Goal: Information Seeking & Learning: Check status

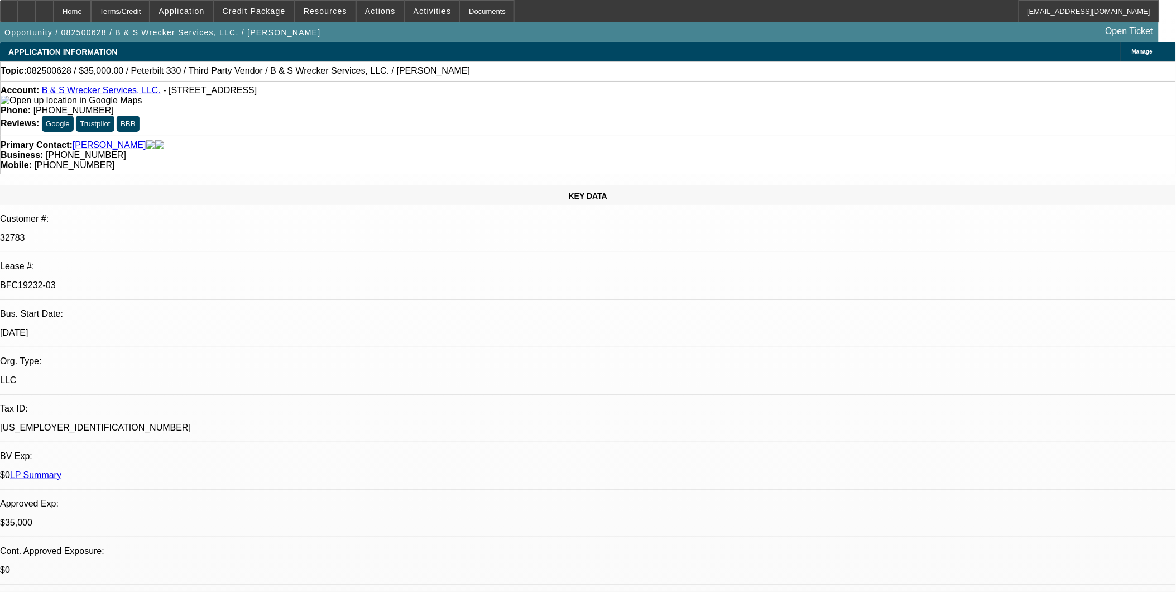
select select "0"
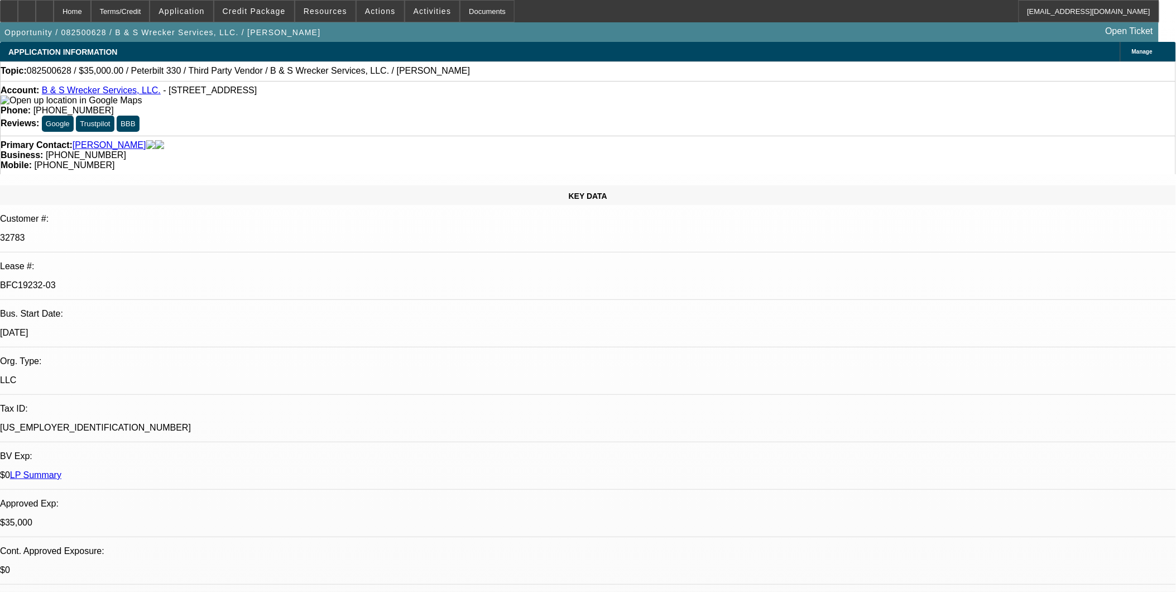
select select "0"
select select "1"
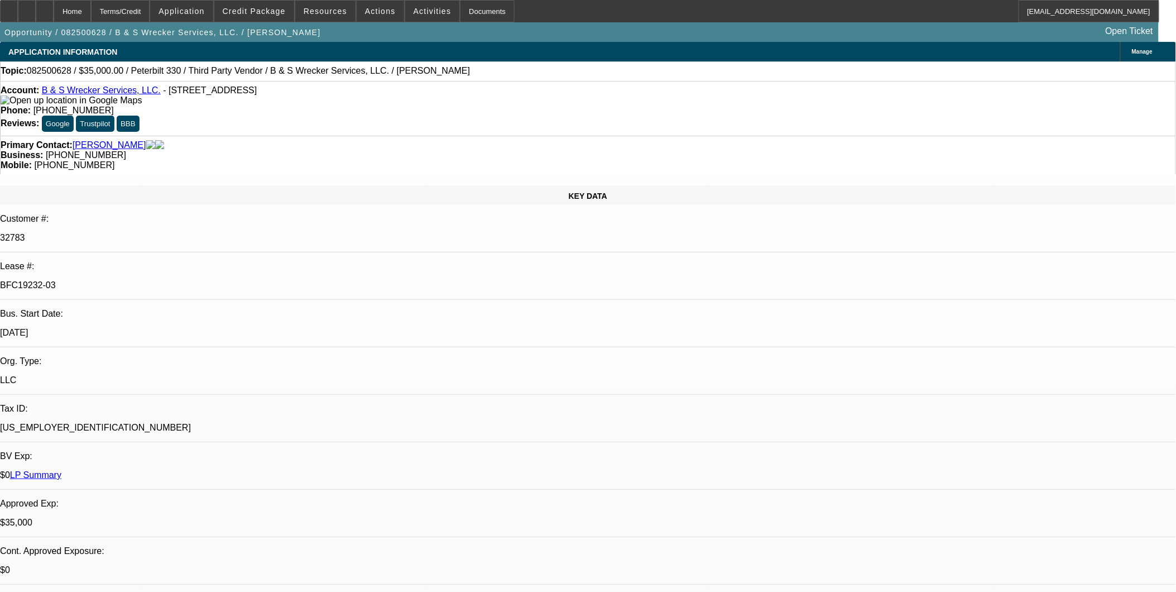
select select "1"
select select "6"
select select "1"
select select "6"
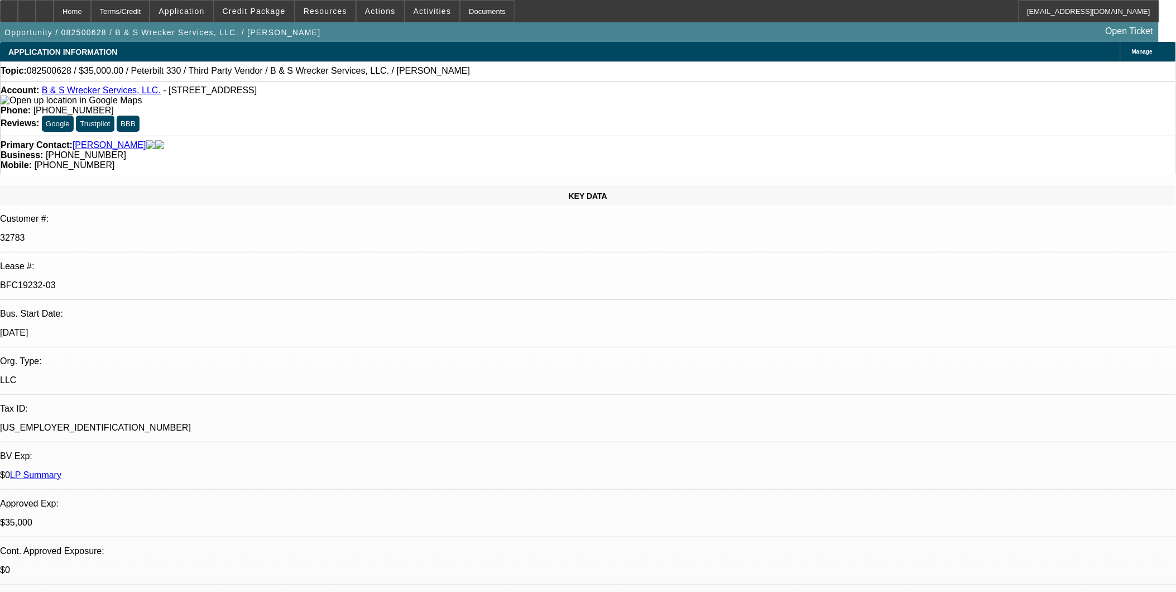
select select "1"
select select "6"
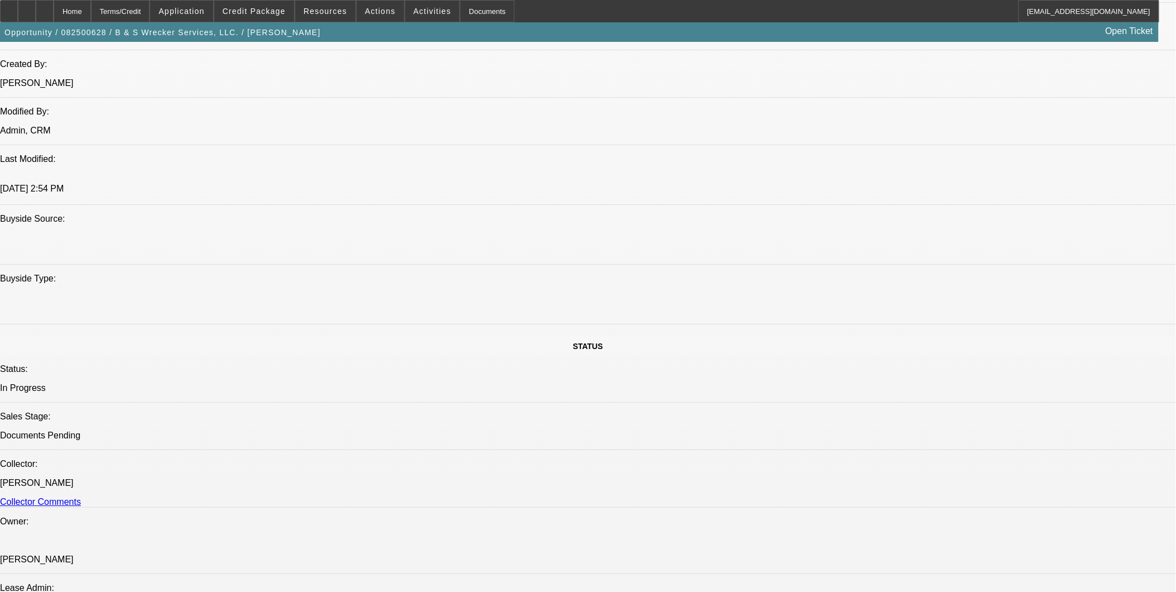
scroll to position [930, 0]
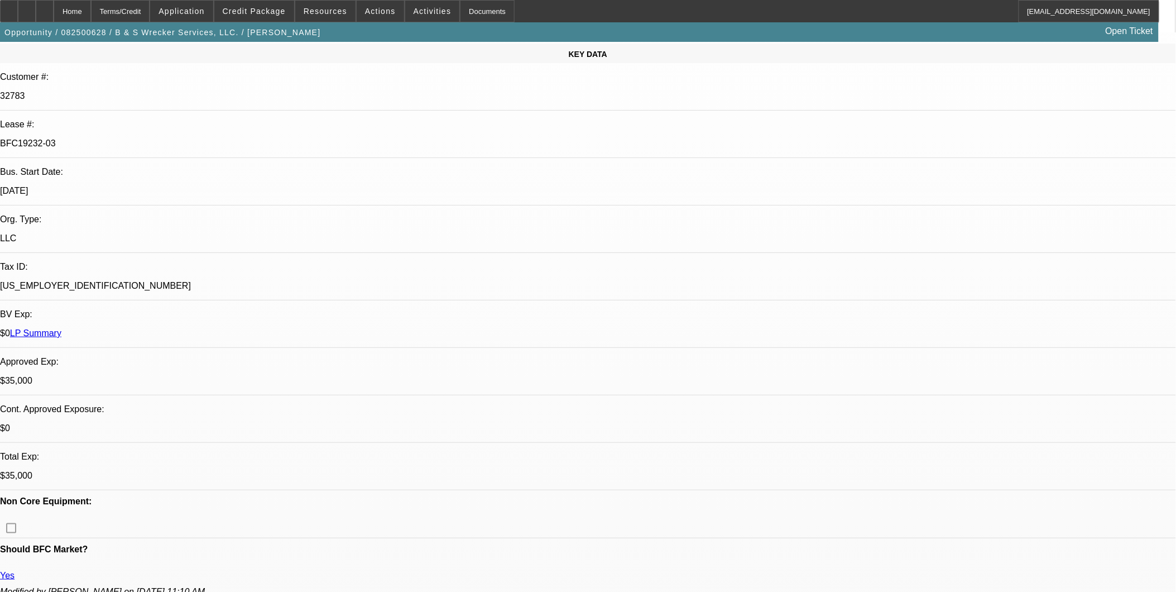
scroll to position [124, 0]
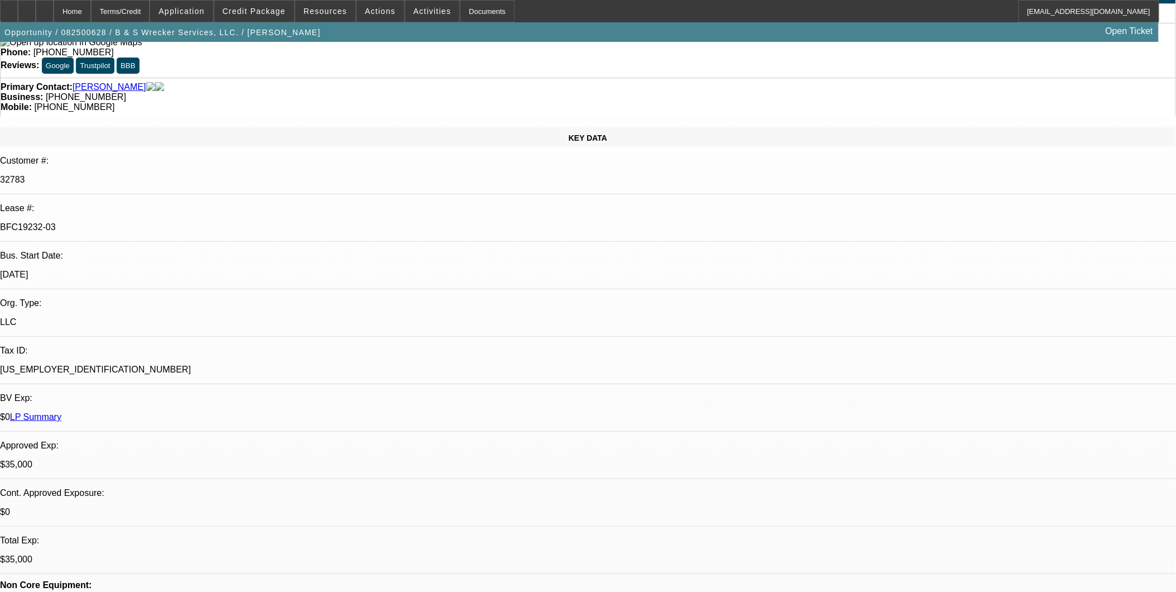
scroll to position [0, 0]
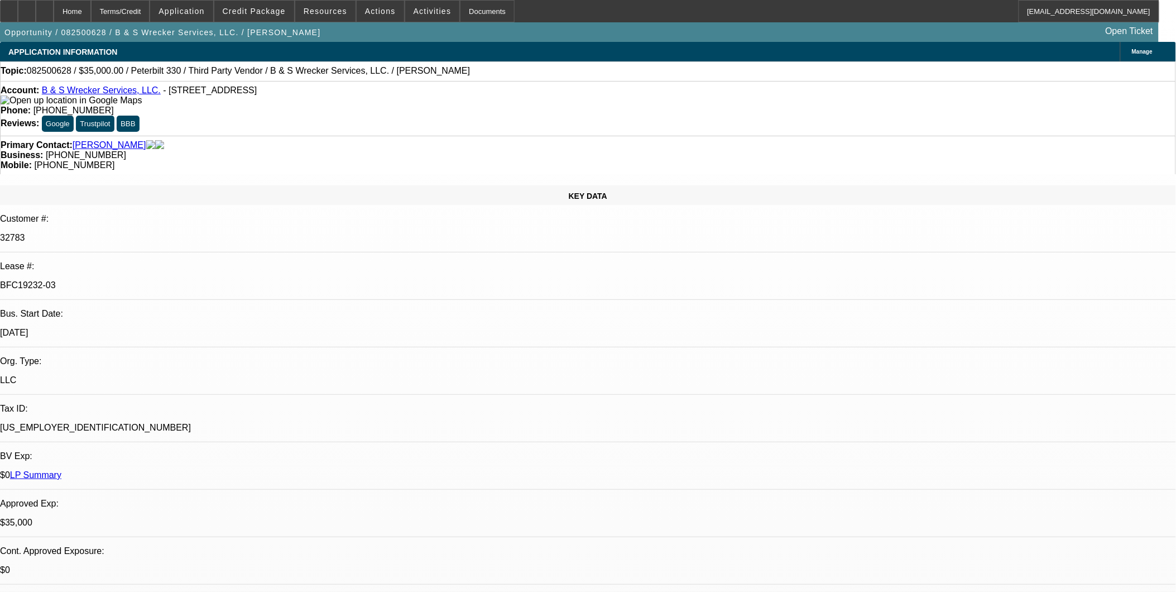
scroll to position [186, 0]
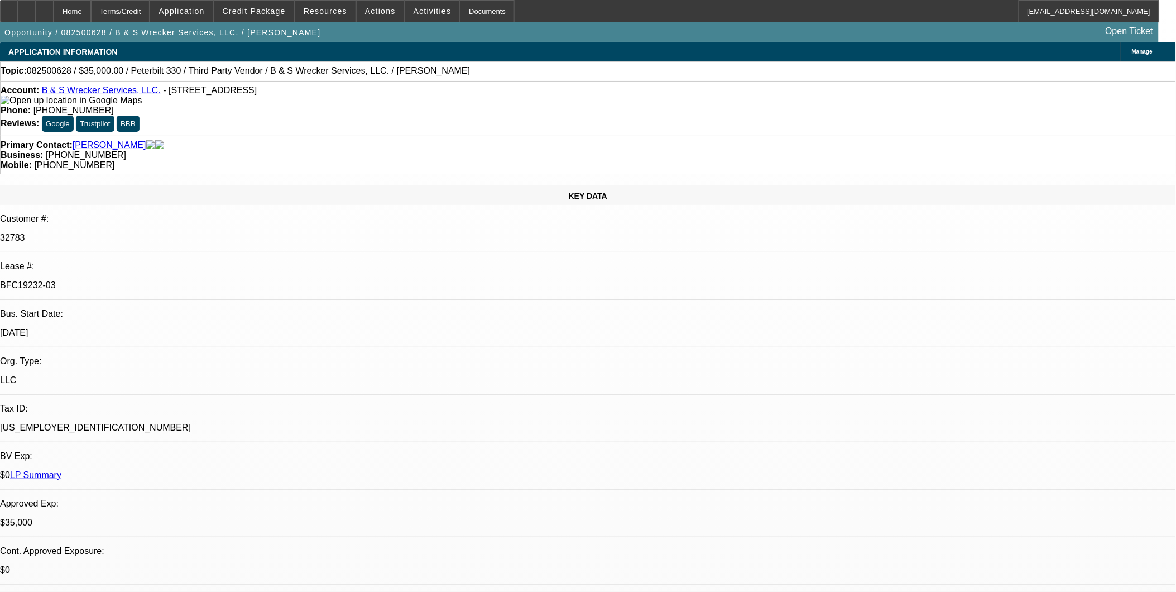
scroll to position [620, 0]
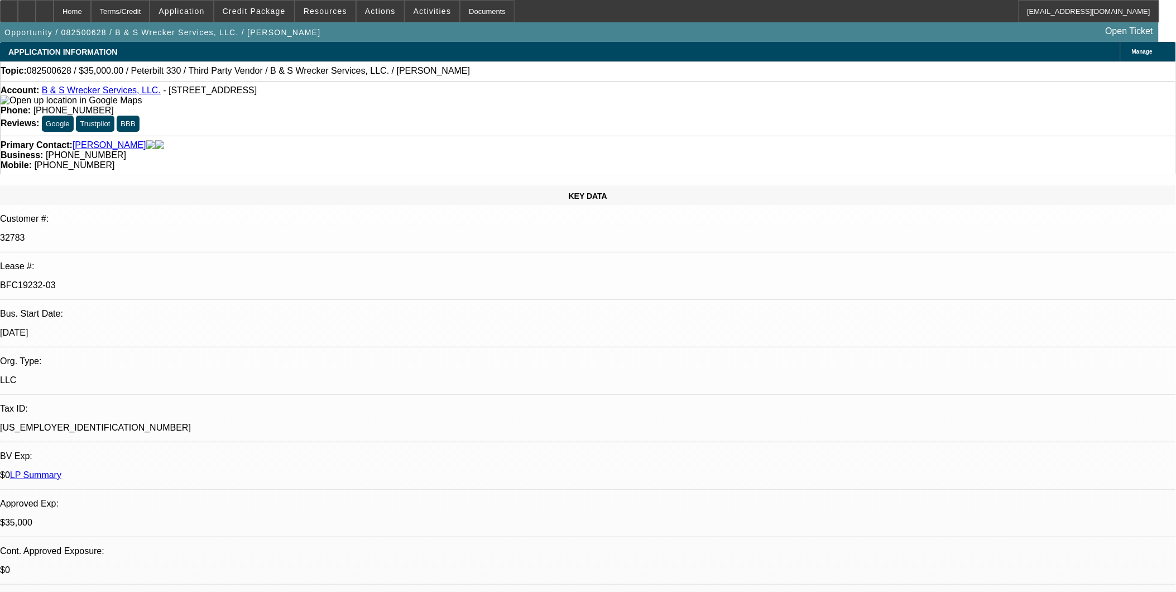
scroll to position [620, 0]
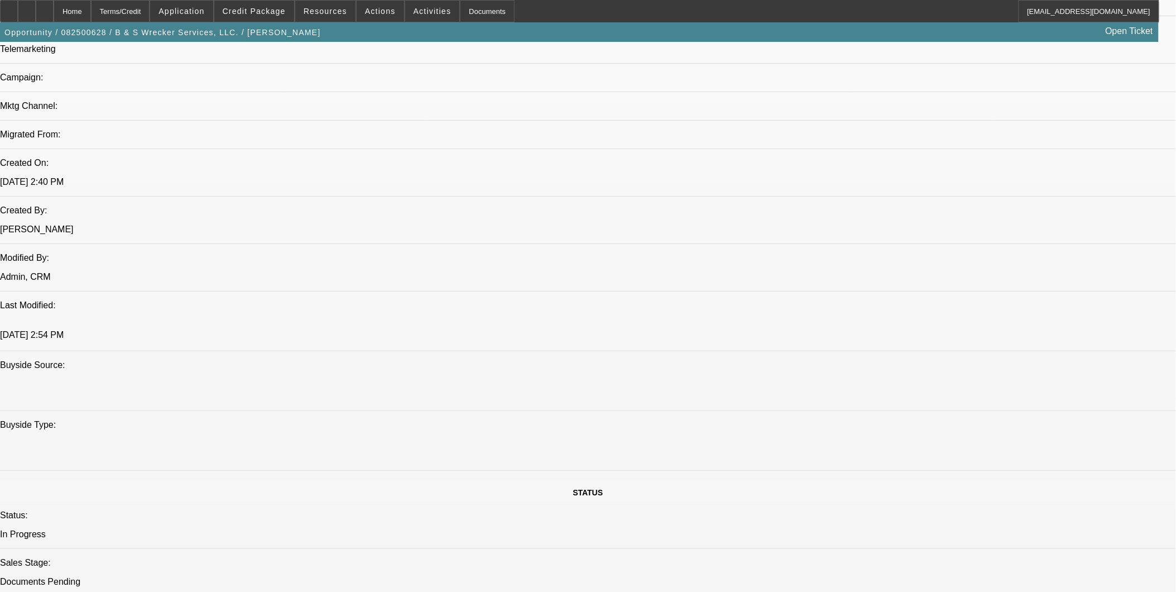
scroll to position [806, 0]
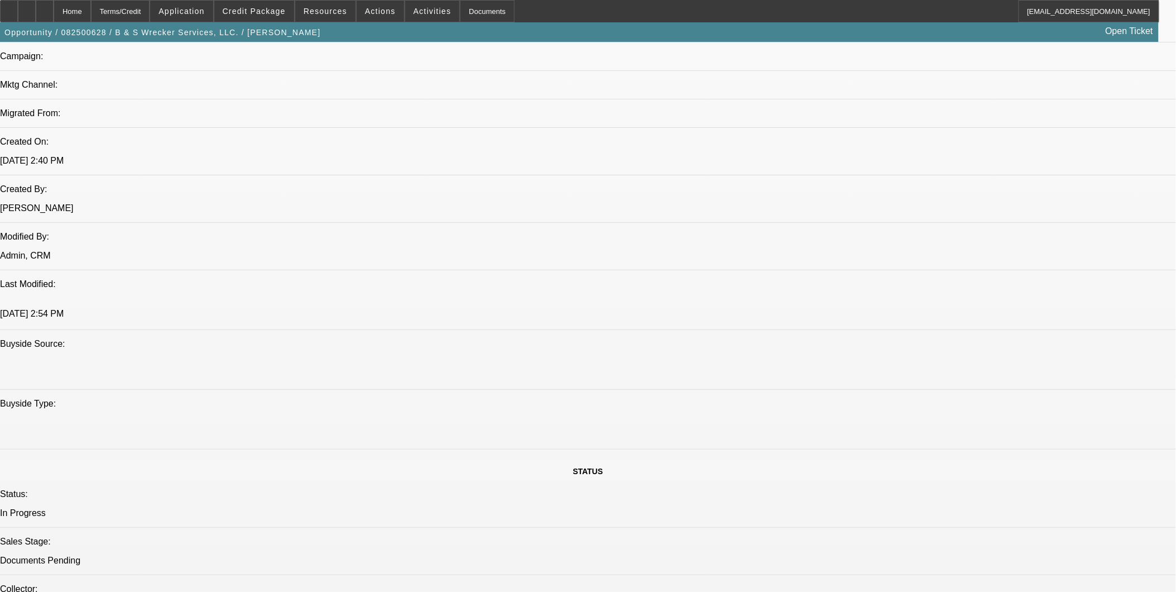
scroll to position [248, 0]
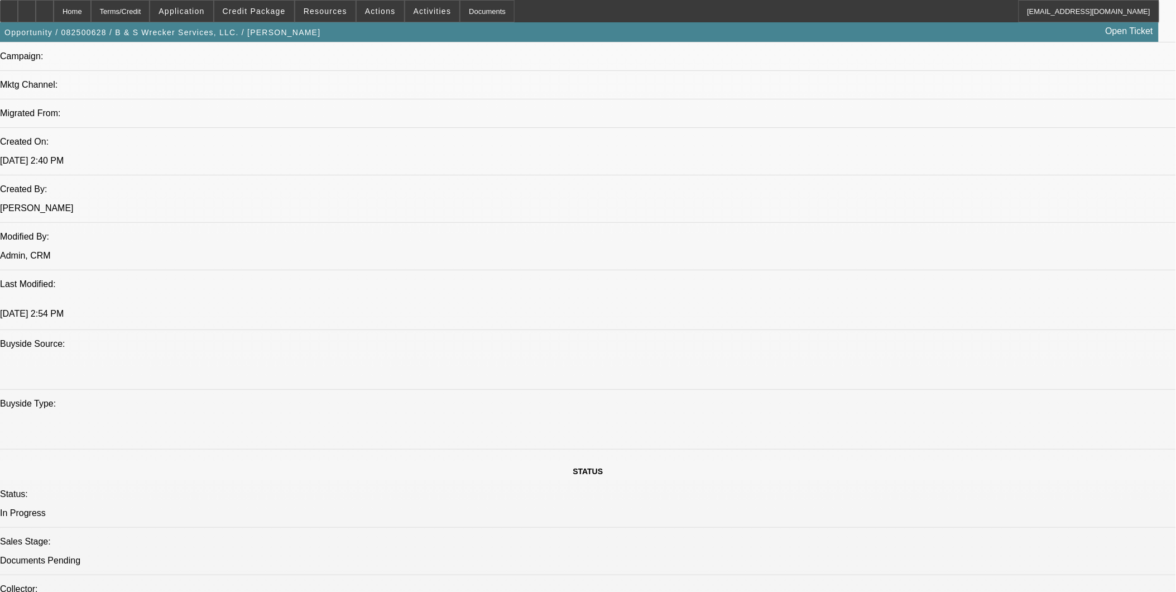
scroll to position [0, 0]
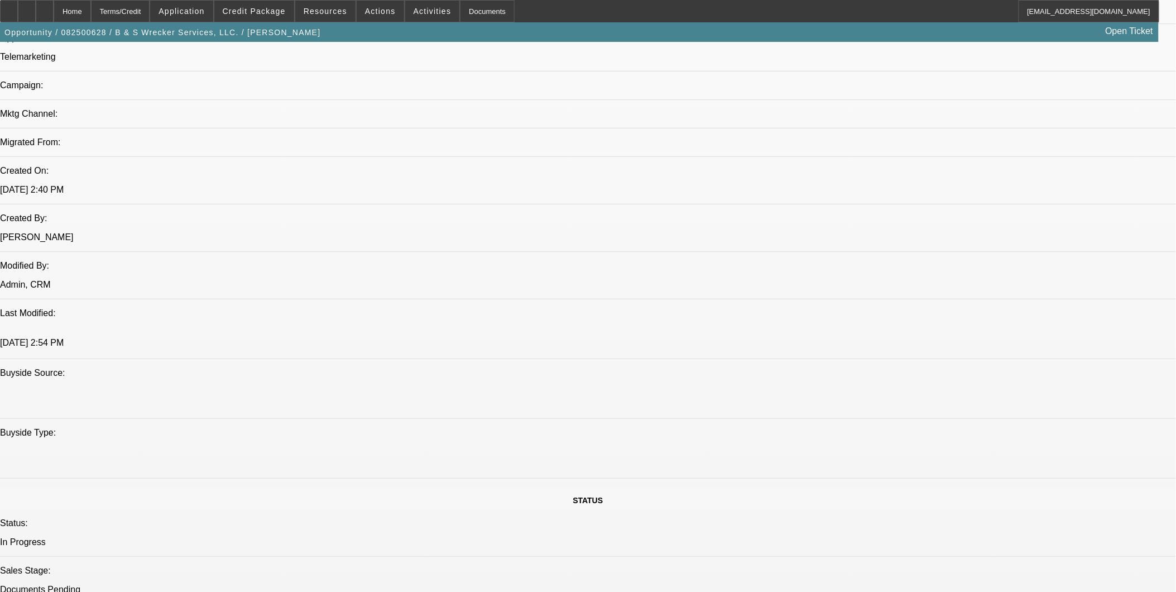
scroll to position [806, 0]
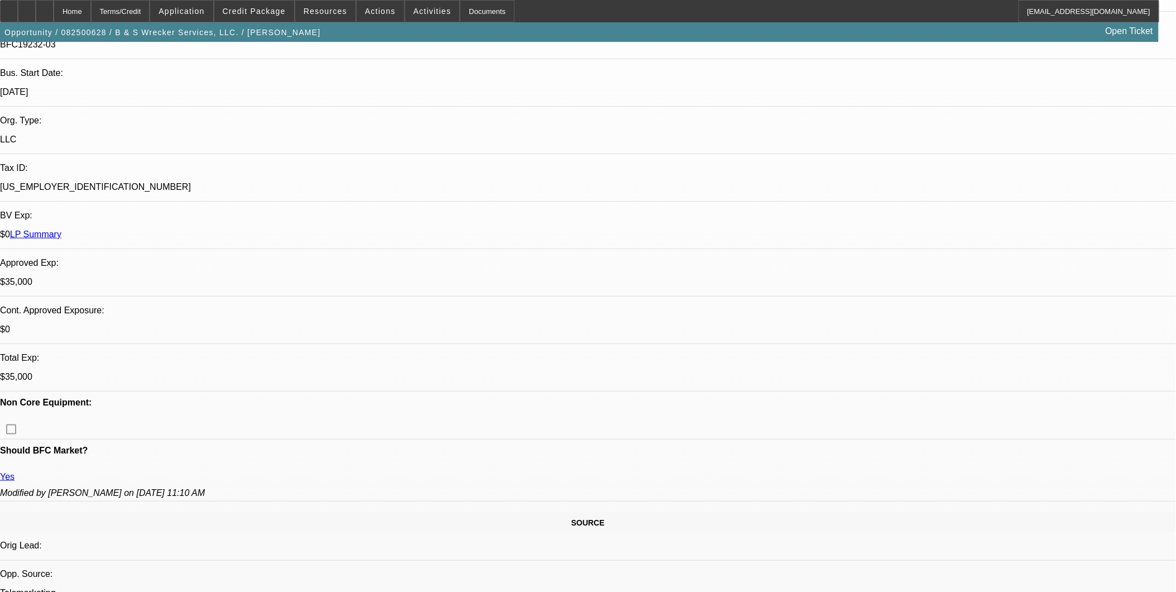
scroll to position [248, 0]
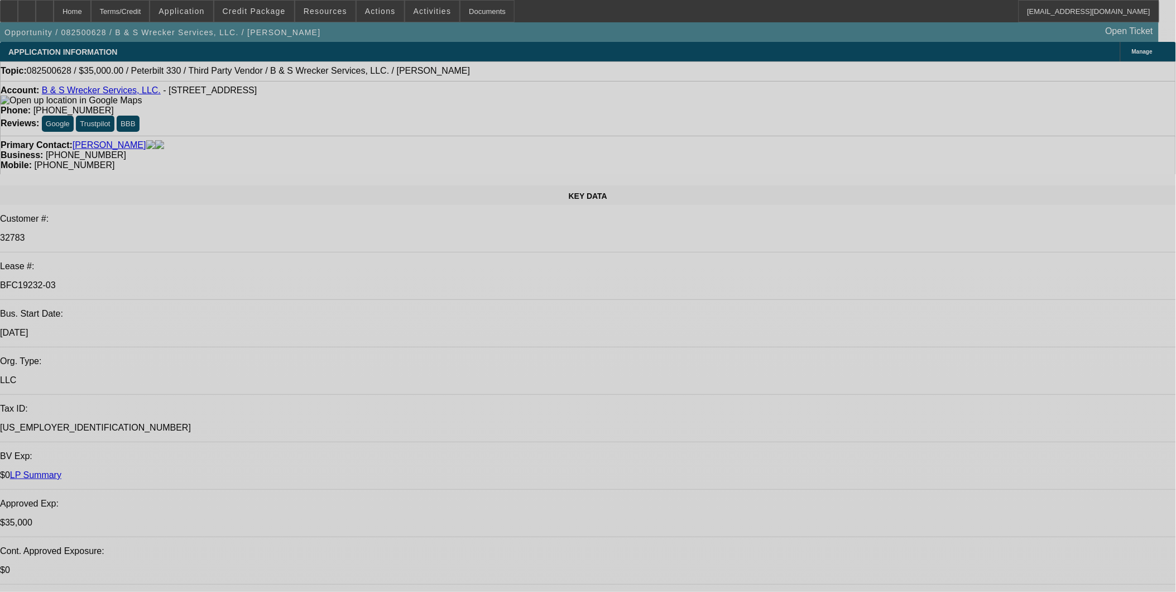
select select "0"
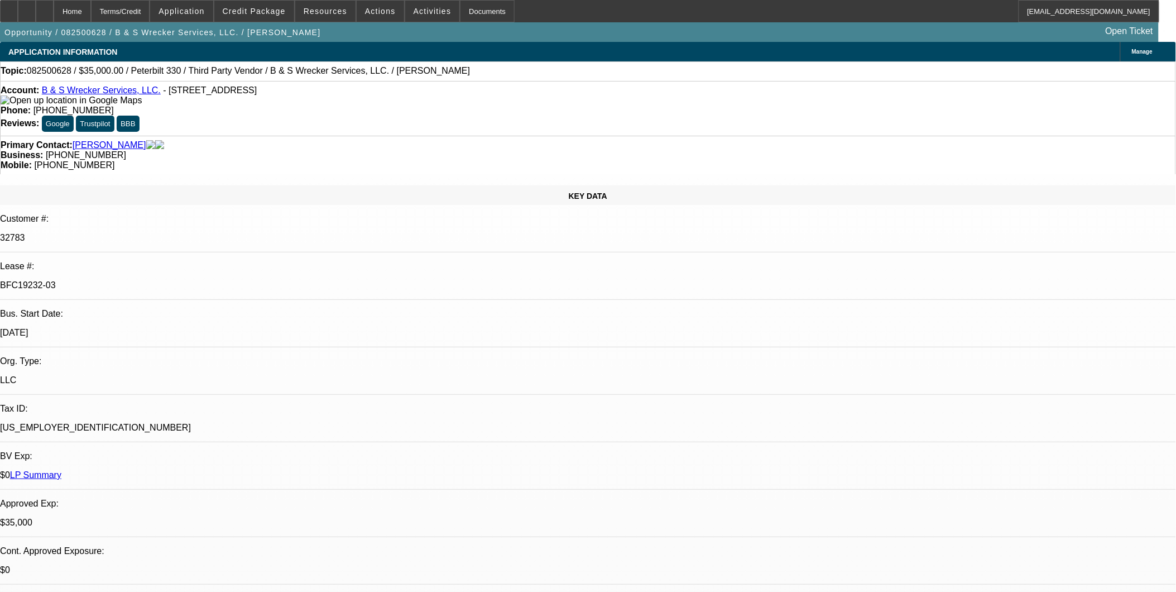
select select "0"
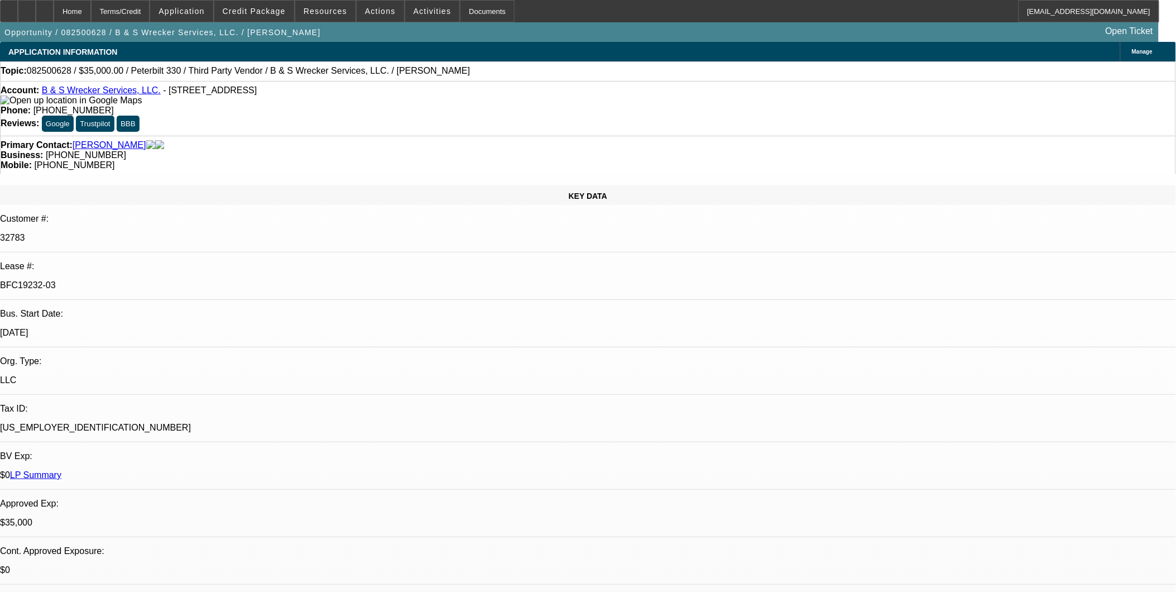
select select "0"
select select "1"
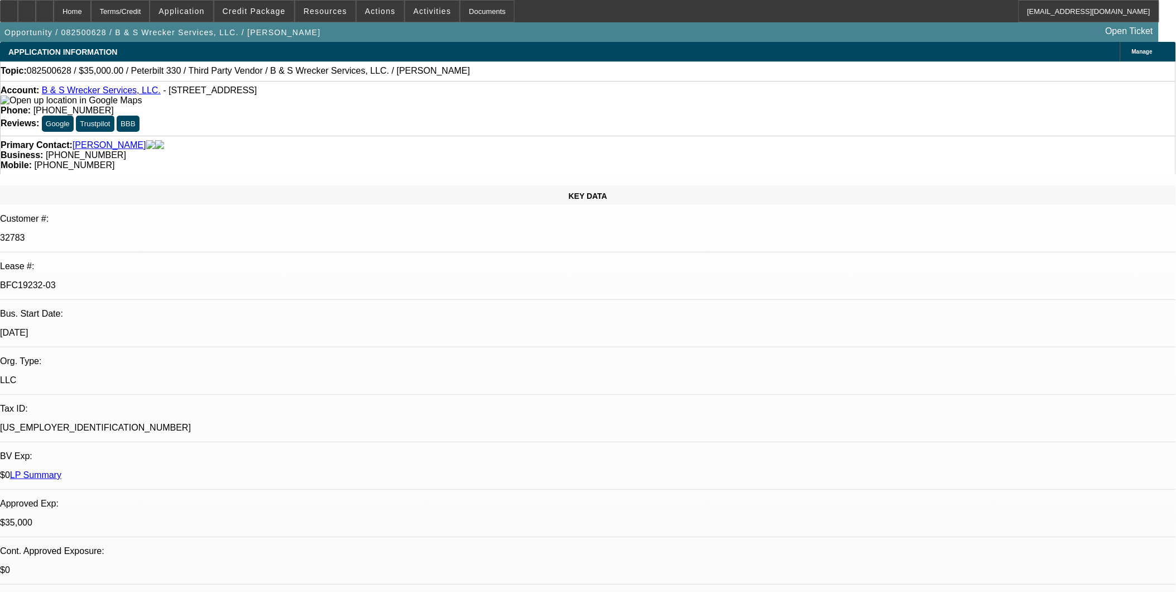
select select "6"
select select "1"
select select "6"
select select "1"
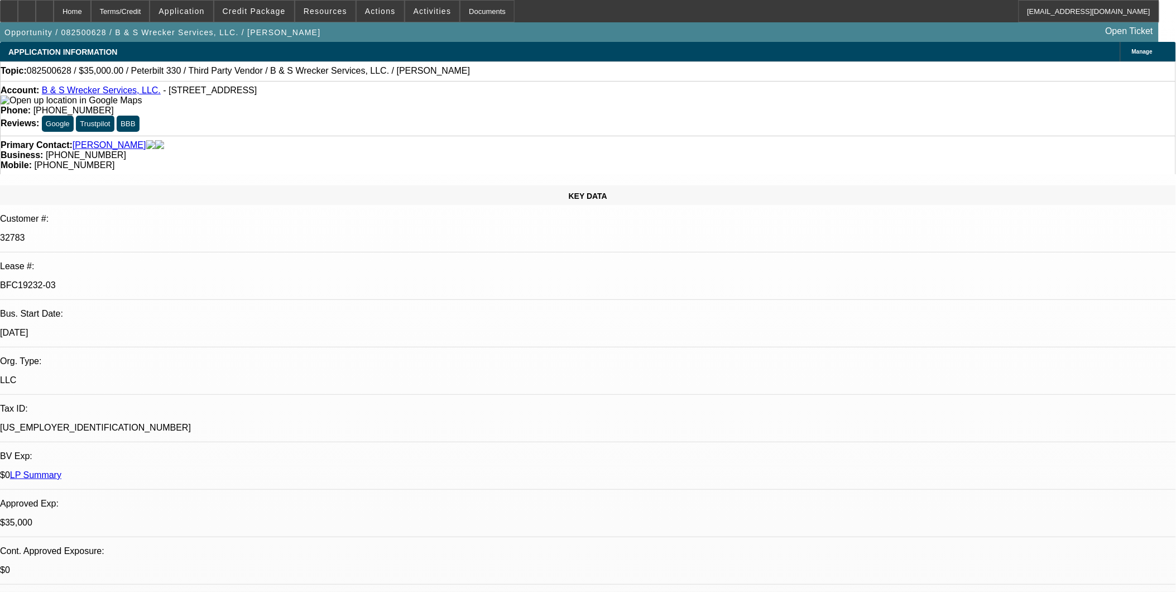
select select "1"
select select "6"
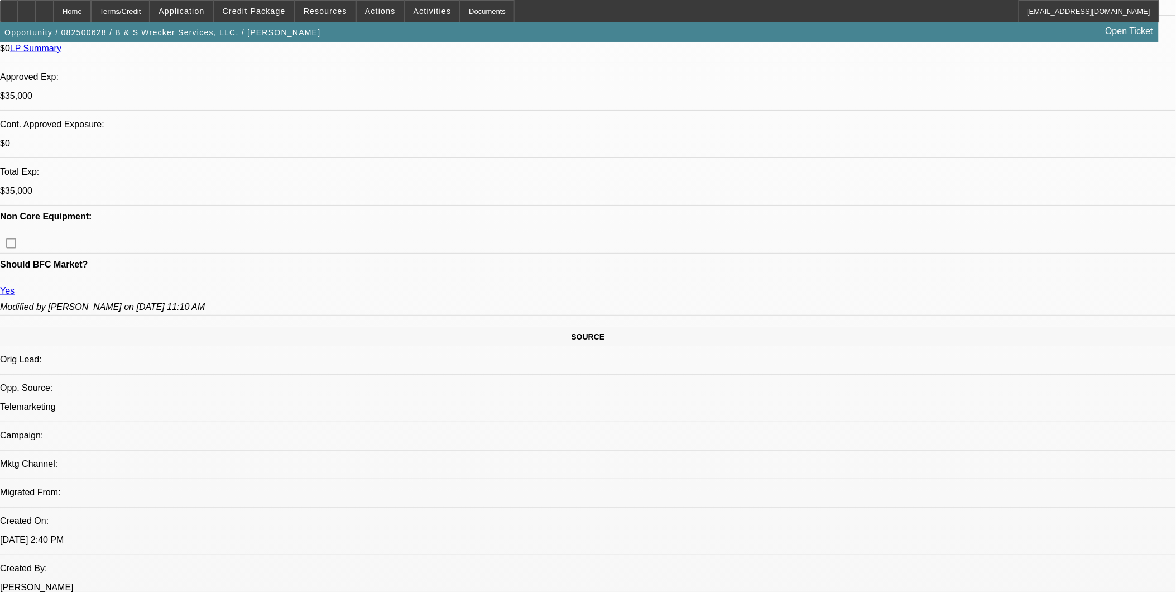
scroll to position [434, 0]
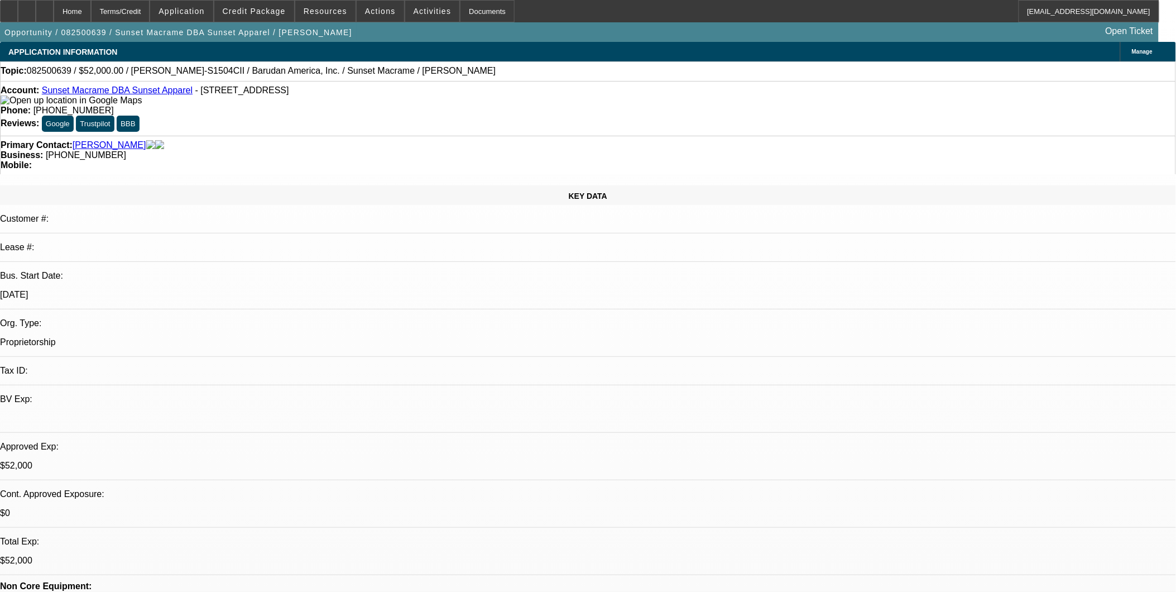
select select "0"
select select "2"
select select "0"
select select "2"
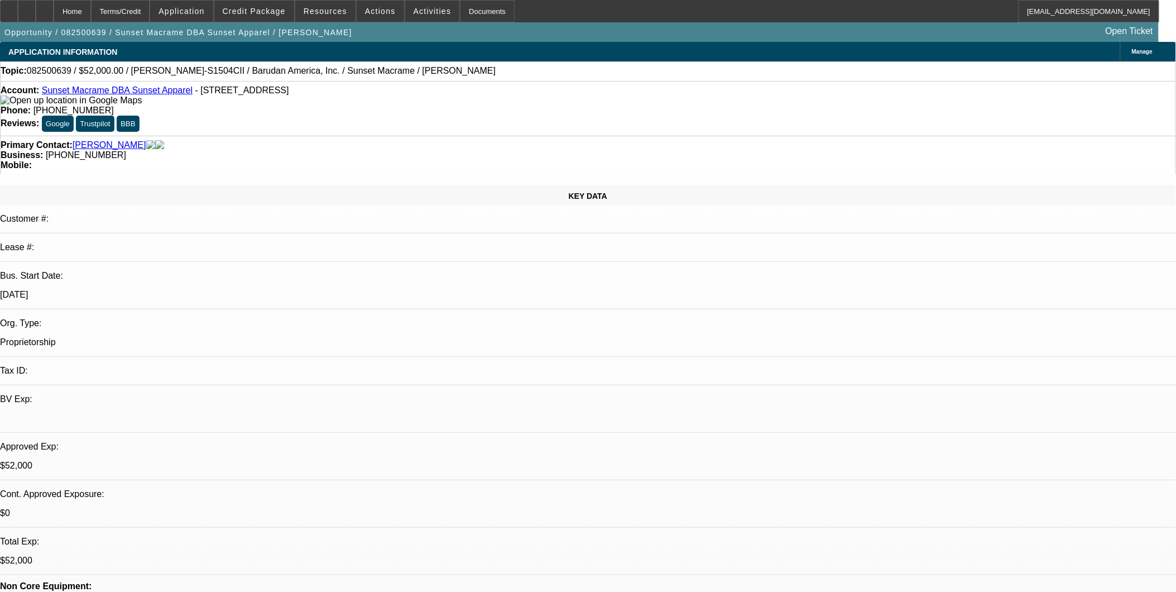
select select "0"
select select "2"
select select "0"
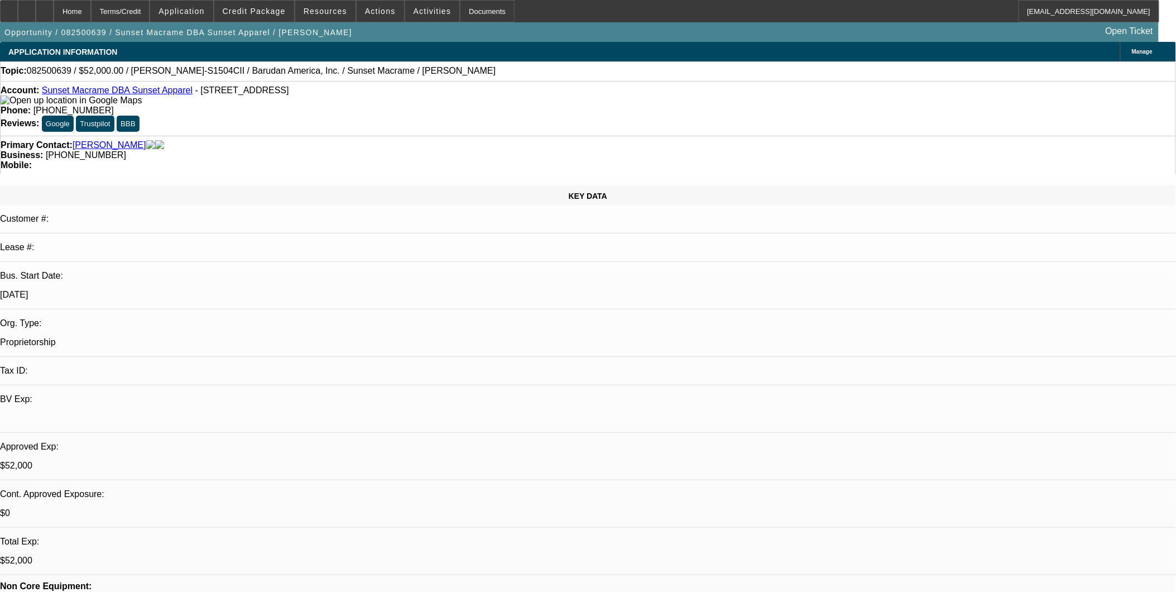
select select "2"
select select "0"
select select "1"
select select "2"
select select "6"
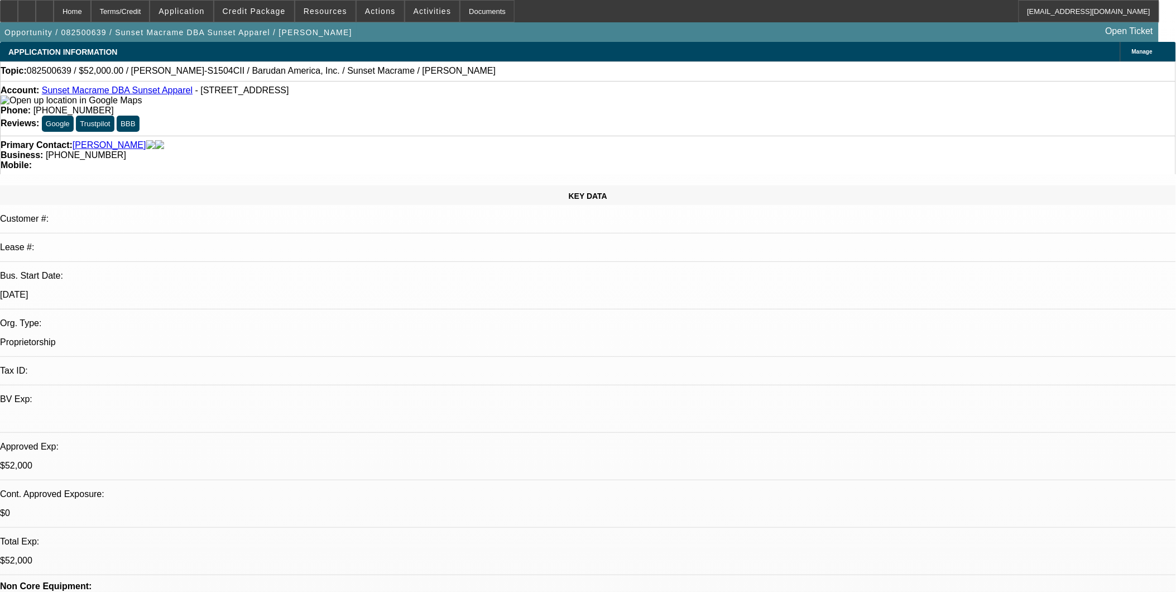
select select "1"
select select "2"
select select "6"
select select "1"
select select "2"
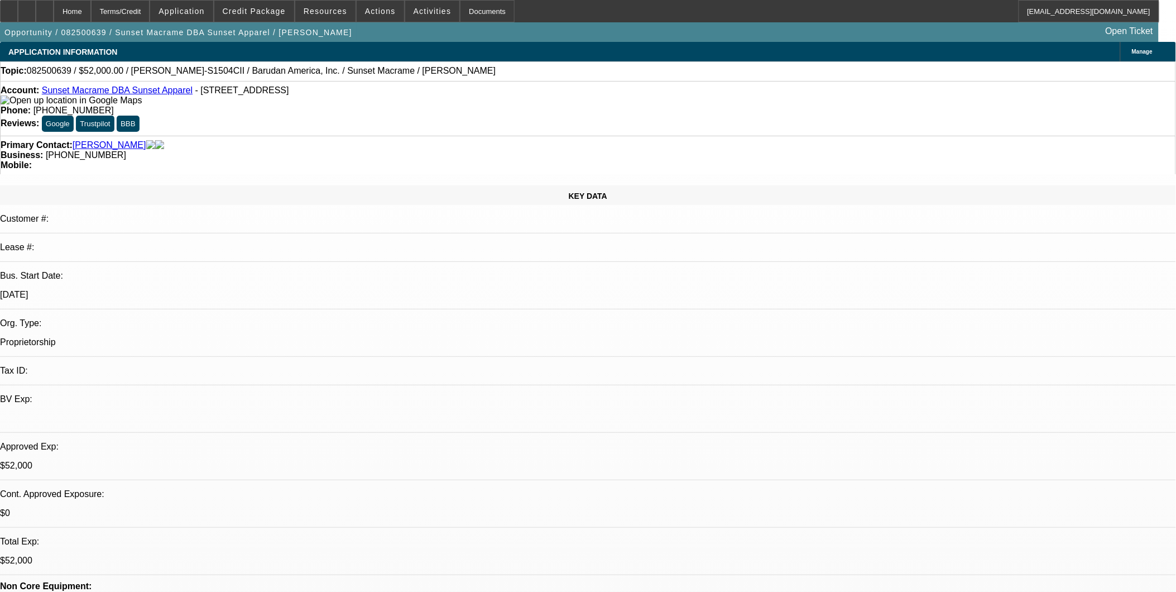
select select "6"
select select "1"
select select "2"
select select "6"
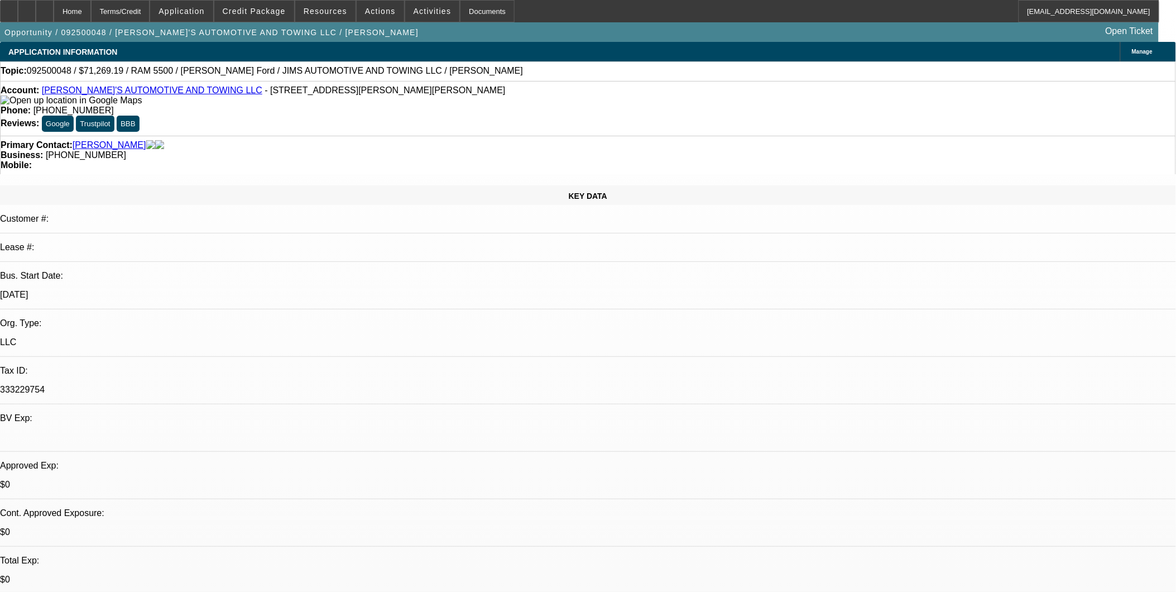
select select "0"
select select "0.1"
select select "0"
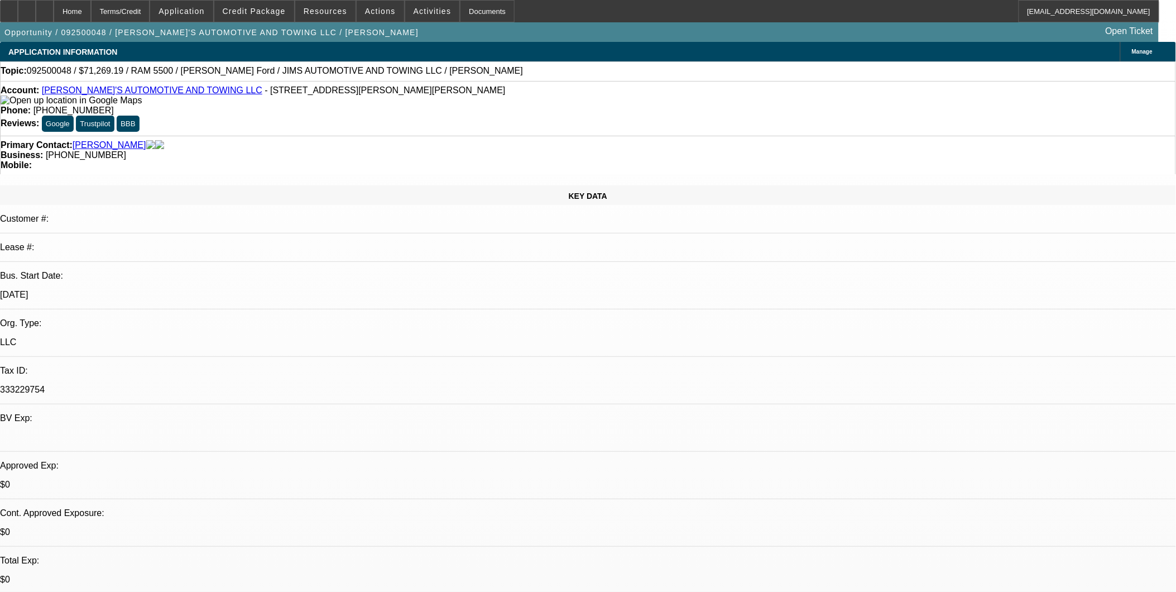
select select "0.1"
select select "0"
select select "0.1"
select select "0"
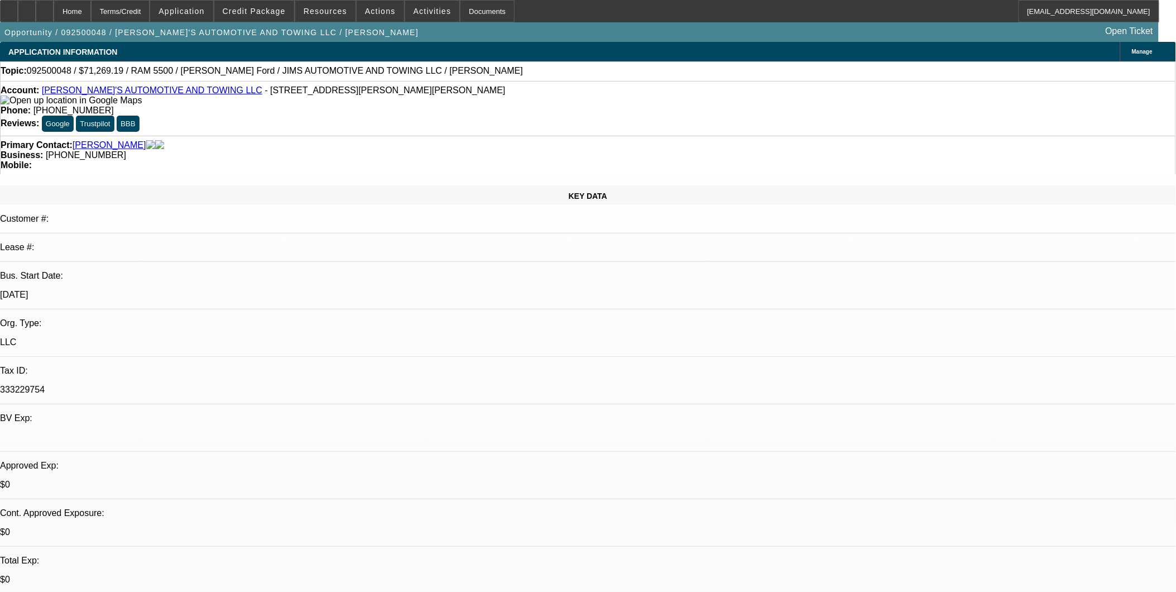
select select "0"
select select "0.1"
select select "1"
select select "3"
select select "4"
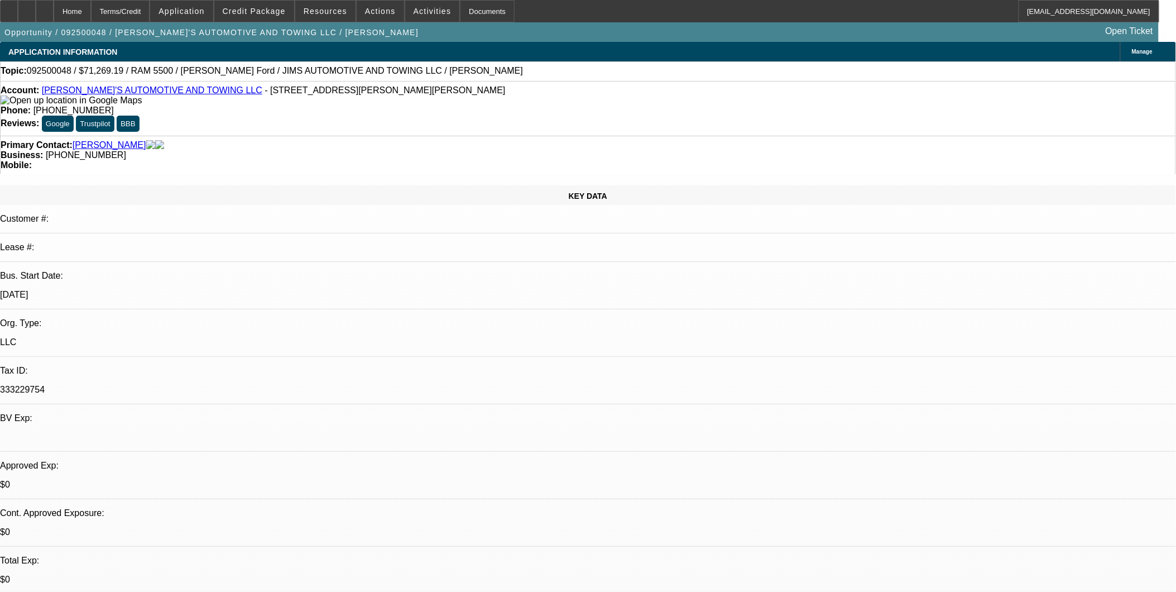
select select "1"
select select "3"
select select "4"
select select "1"
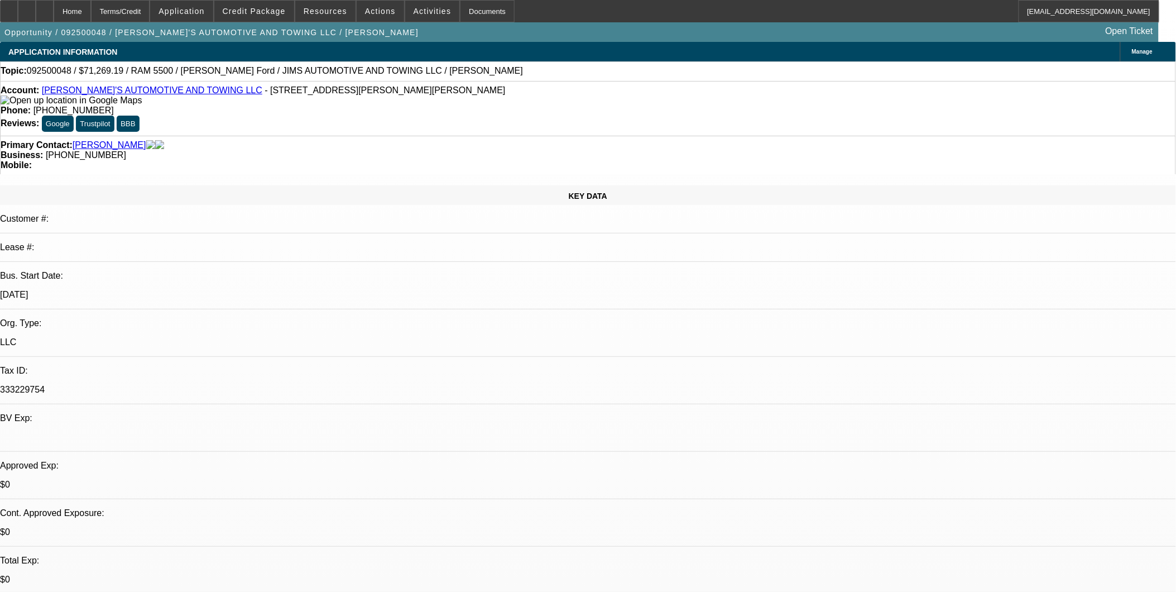
select select "4"
select select "1"
select select "4"
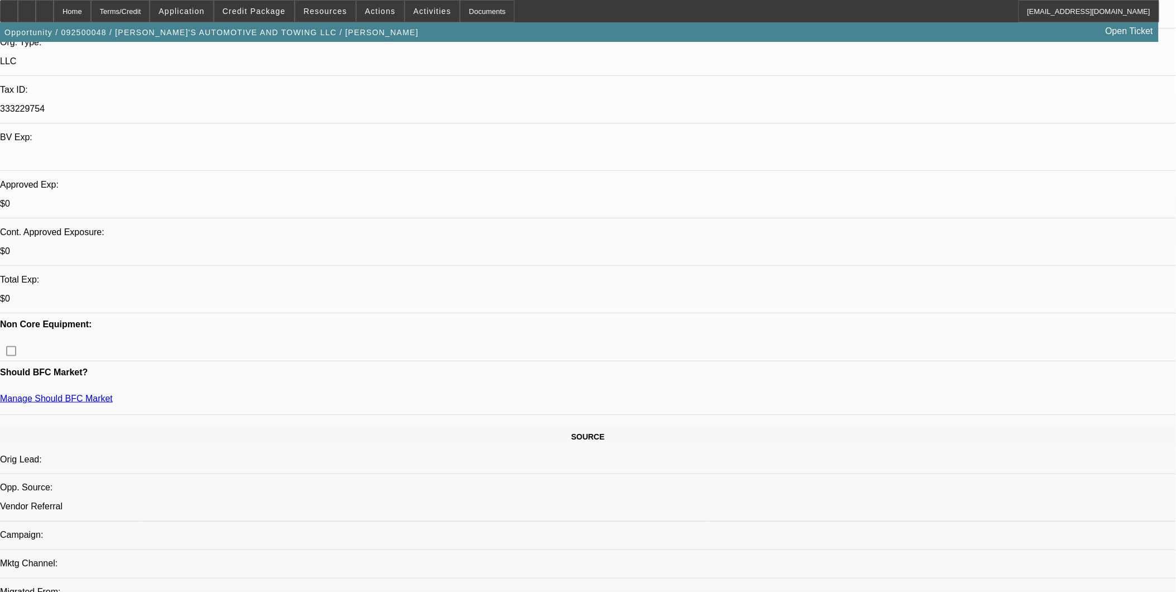
scroll to position [310, 0]
